Goal: Communication & Community: Answer question/provide support

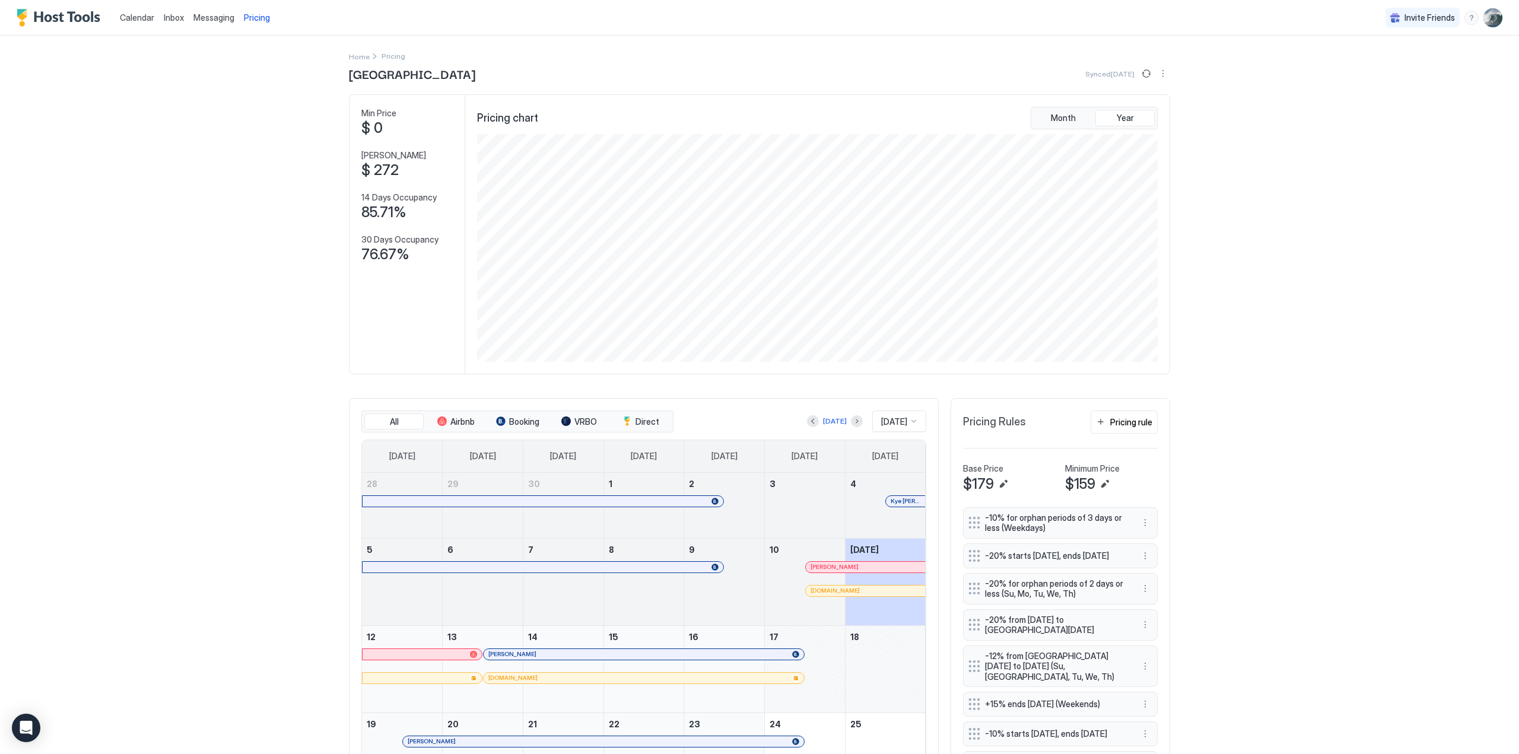
click at [206, 14] on span "Messaging" at bounding box center [213, 17] width 41 height 10
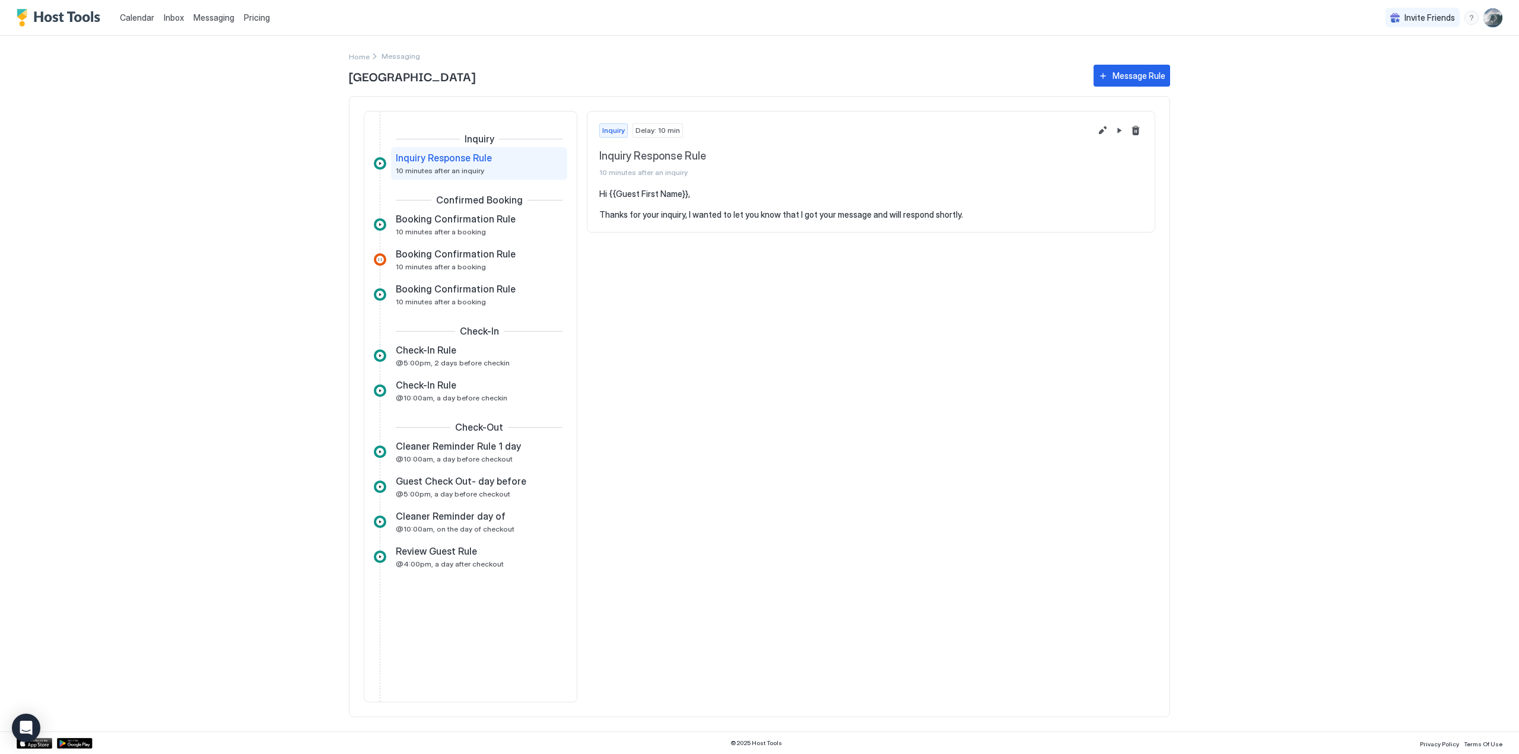
click at [173, 14] on span "Inbox" at bounding box center [174, 17] width 20 height 10
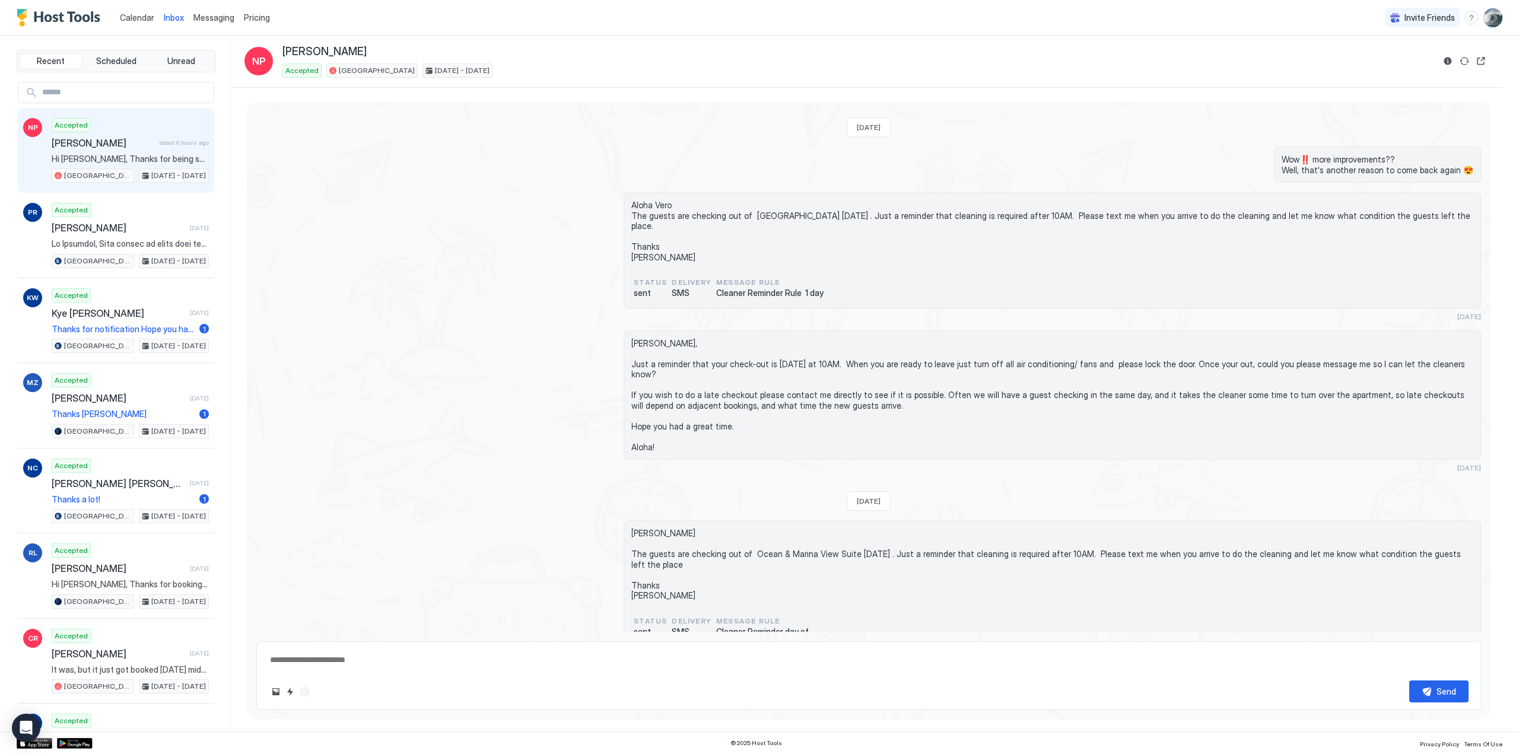
scroll to position [1855, 0]
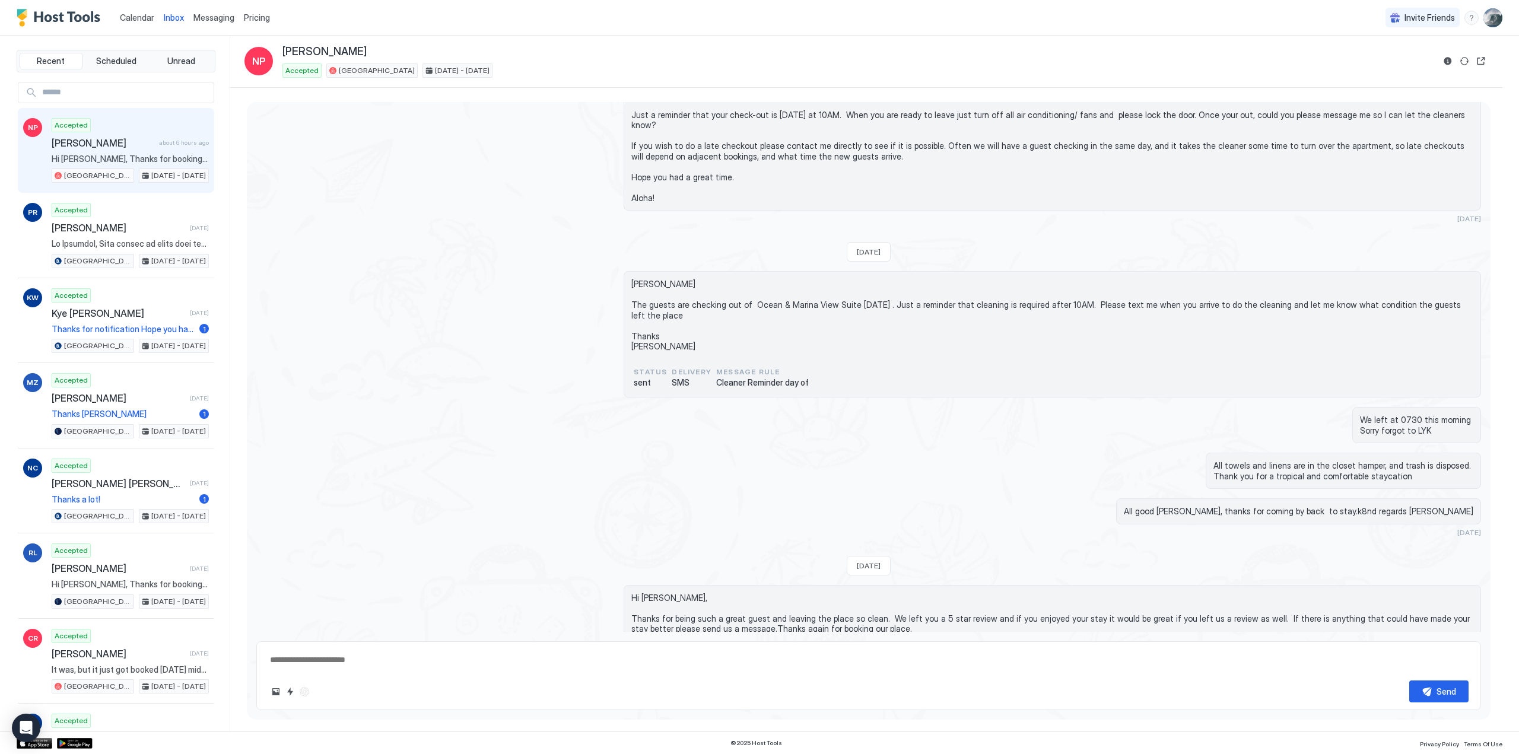
type textarea "*"
click at [131, 15] on span "Calendar" at bounding box center [137, 17] width 34 height 10
